Goal: Information Seeking & Learning: Learn about a topic

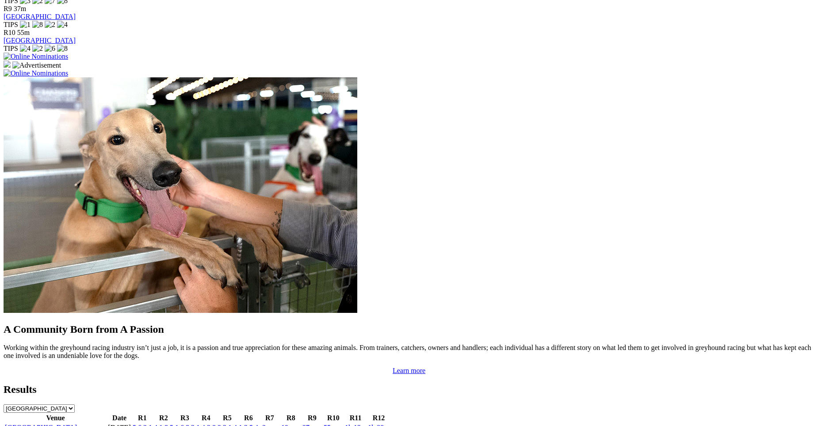
scroll to position [659, 0]
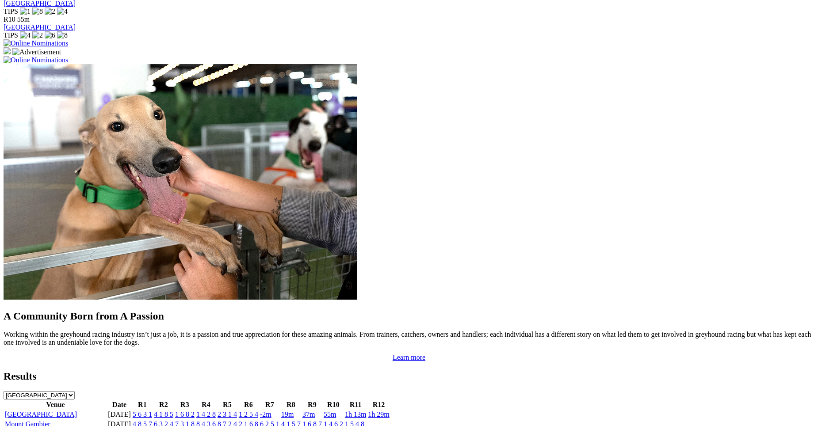
click at [152, 411] on link "5 6 3 1" at bounding box center [142, 415] width 19 height 8
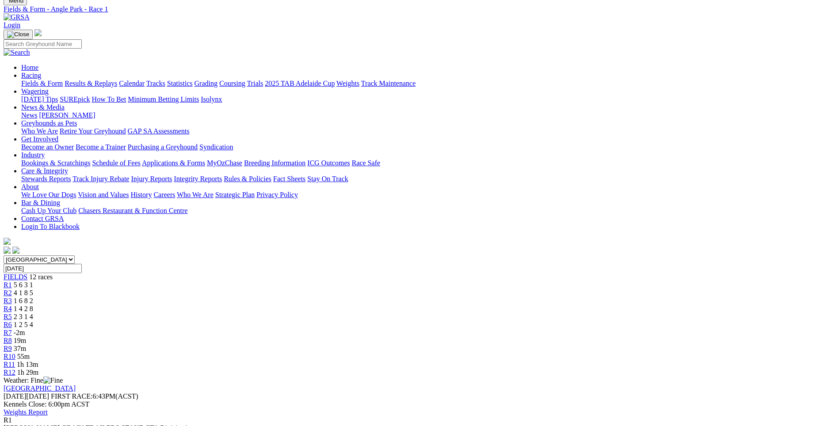
scroll to position [28, 0]
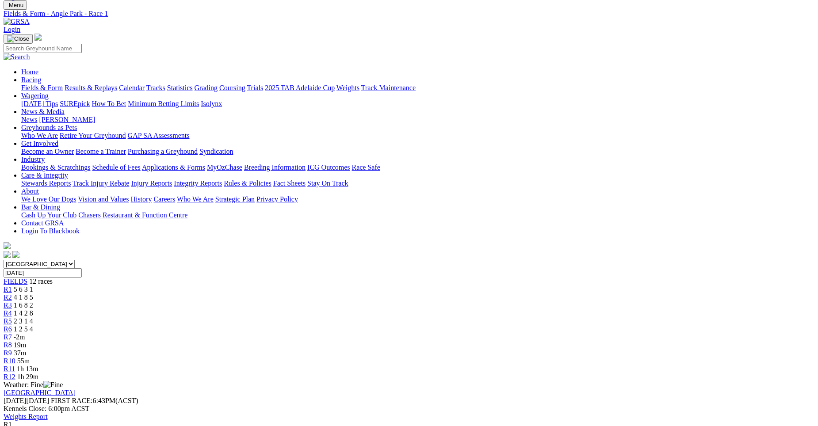
click at [33, 294] on span "4 1 8 5" at bounding box center [23, 298] width 19 height 8
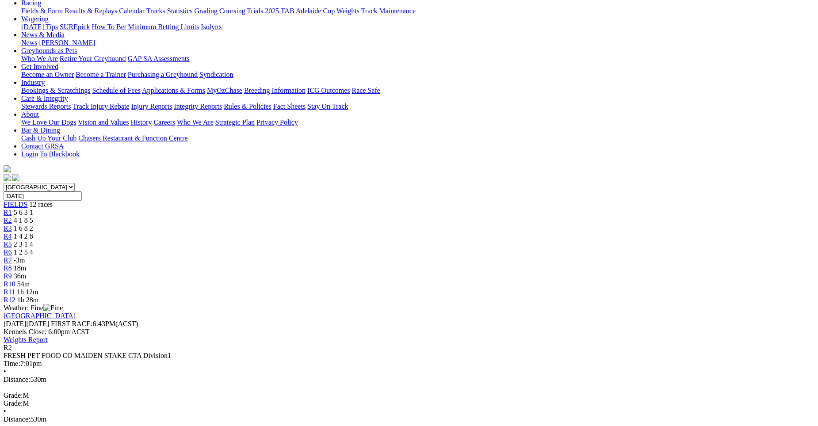
scroll to position [111, 0]
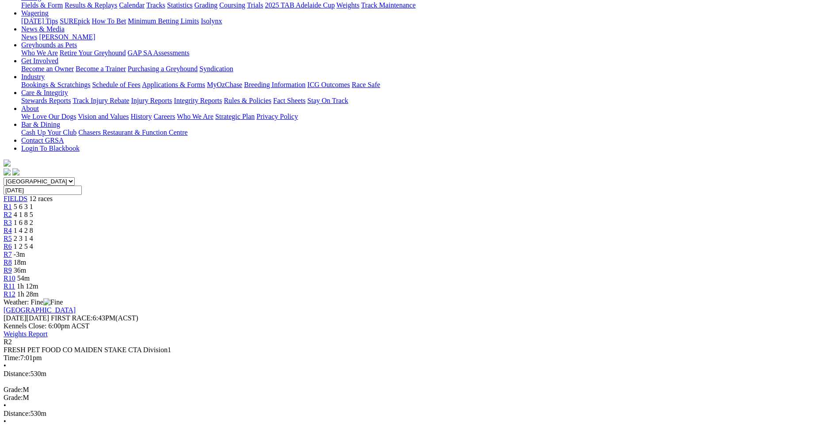
click at [292, 219] on div "R3 1 6 8 2" at bounding box center [409, 223] width 811 height 8
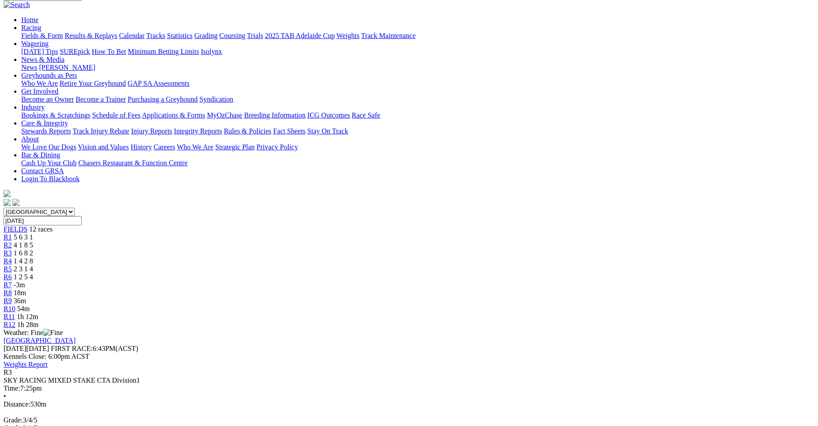
scroll to position [76, 0]
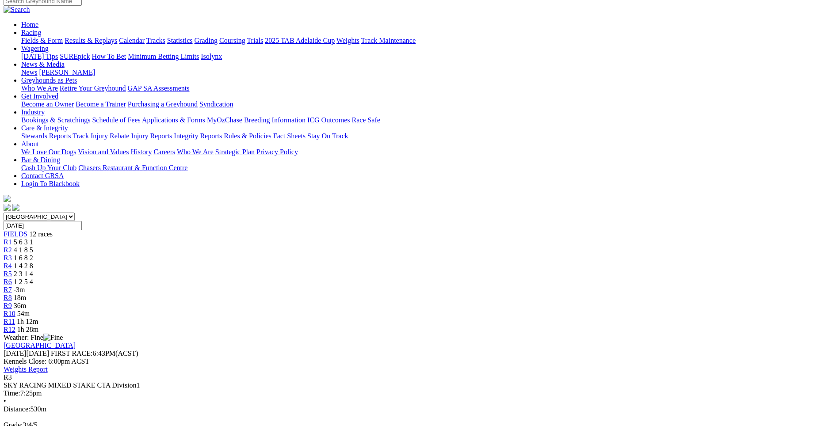
click at [33, 262] on span "1 4 2 8" at bounding box center [23, 266] width 19 height 8
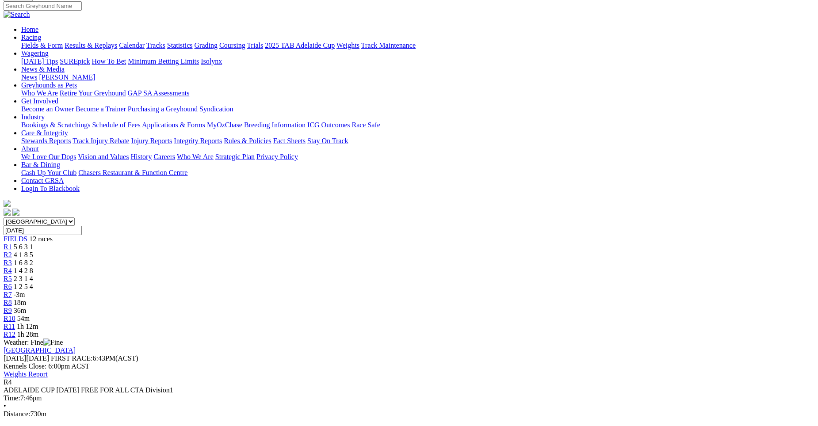
scroll to position [62, 0]
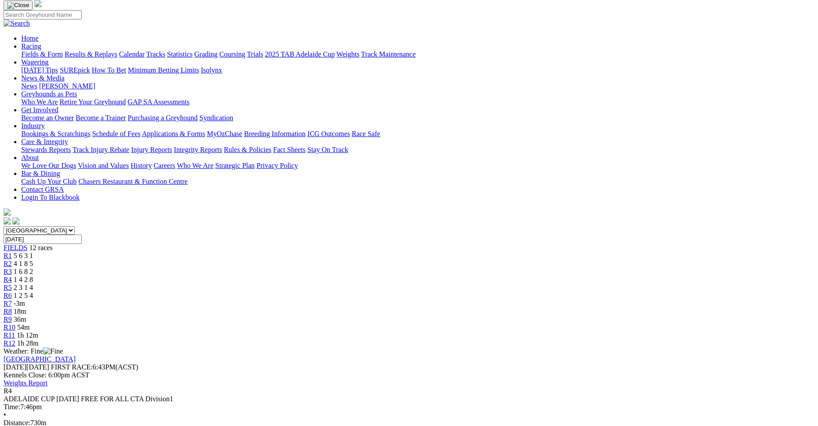
click at [376, 284] on div "R5 2 3 1 4" at bounding box center [409, 288] width 811 height 8
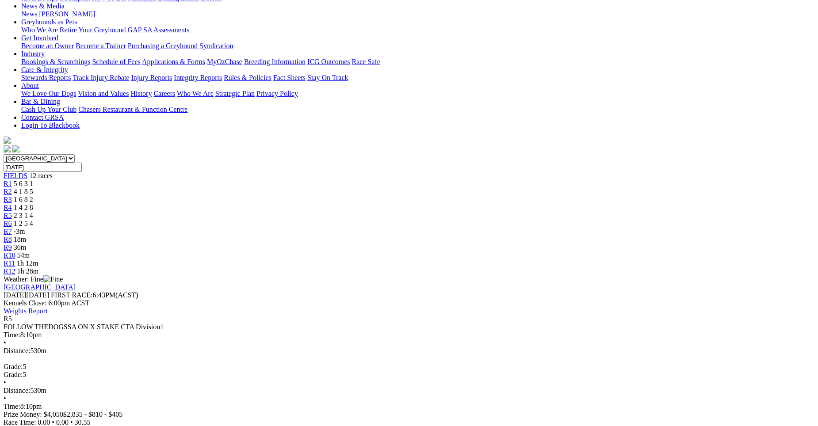
scroll to position [134, 0]
click at [33, 219] on span "1 2 5 4" at bounding box center [23, 223] width 19 height 8
